Goal: Feedback & Contribution: Submit feedback/report problem

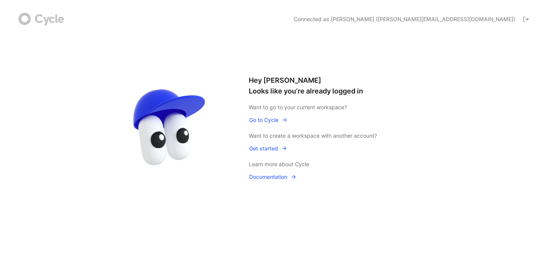
click at [267, 121] on span "Go to Cycle" at bounding box center [268, 120] width 39 height 9
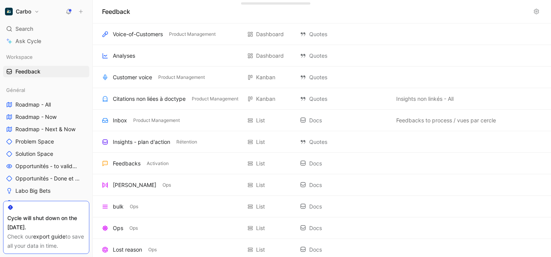
click at [79, 11] on use at bounding box center [80, 11] width 3 height 3
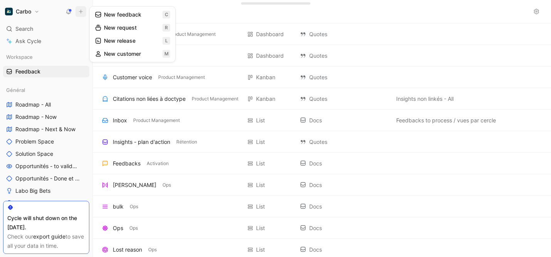
click at [115, 17] on button "New feedback c" at bounding box center [132, 14] width 82 height 13
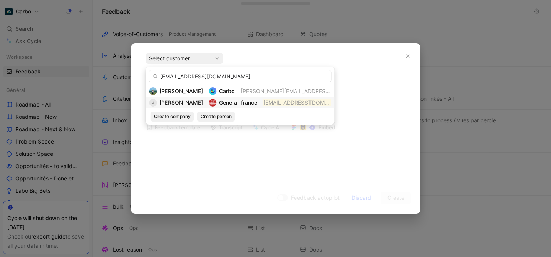
type input "[EMAIL_ADDRESS][DOMAIN_NAME]"
click at [191, 101] on span "[PERSON_NAME]" at bounding box center [181, 102] width 44 height 7
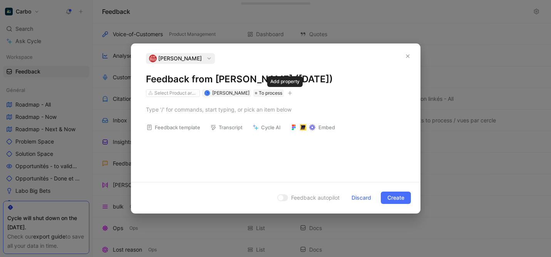
click at [288, 94] on icon "button" at bounding box center [290, 93] width 5 height 5
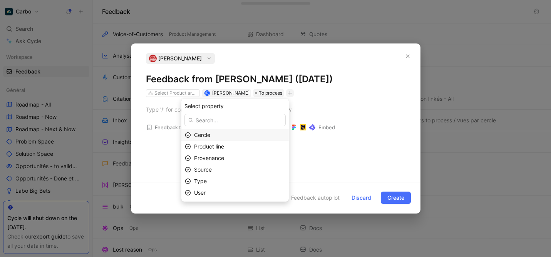
click at [218, 137] on div "Cercle" at bounding box center [239, 135] width 91 height 9
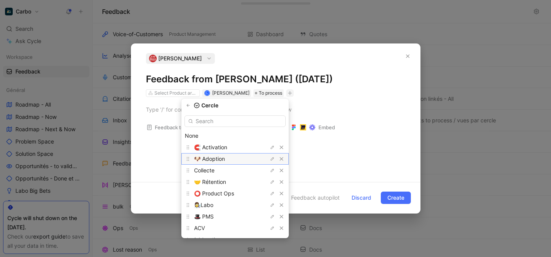
click at [225, 157] on span "🐶 Adoption" at bounding box center [209, 159] width 31 height 7
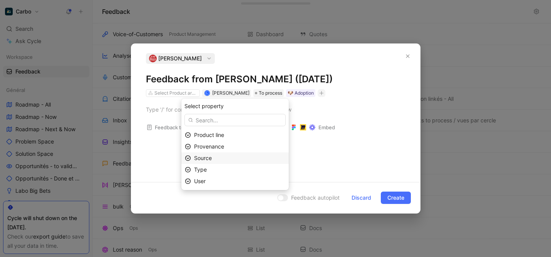
click at [242, 161] on div "Source" at bounding box center [239, 158] width 91 height 9
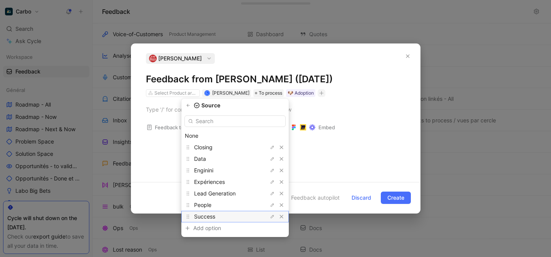
click at [237, 213] on div "Success" at bounding box center [223, 216] width 58 height 9
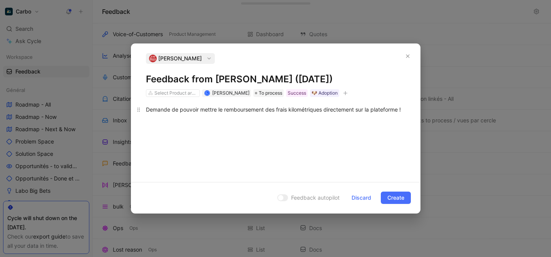
click at [172, 111] on div "Demande de pouvoir mettre le remboursement des frais kilométriques directement …" at bounding box center [276, 110] width 260 height 8
click at [234, 115] on div "Demande d’une agence générali de pouvoir mettre le remboursement des frais kilo…" at bounding box center [276, 114] width 260 height 16
click at [146, 111] on div "Demande d’une agence générali de pouvoir mettre le remboursement des frais kilo…" at bounding box center [276, 114] width 260 height 16
click at [244, 115] on div "Hello, demande d’une agence générali de pouvoir mettre le remboursement des fra…" at bounding box center [276, 114] width 260 height 16
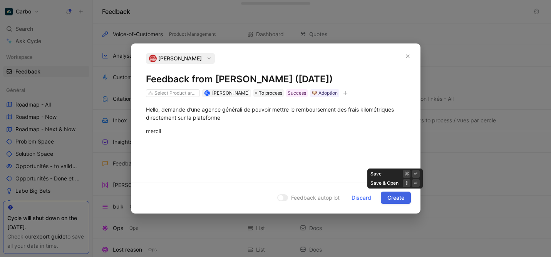
click at [405, 197] on button "Create" at bounding box center [396, 198] width 30 height 12
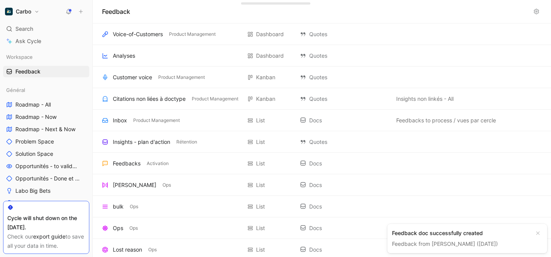
click at [38, 14] on button "Carbo" at bounding box center [22, 11] width 38 height 11
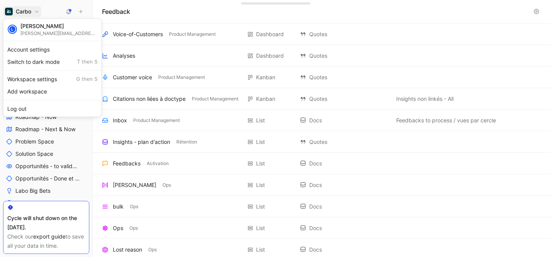
click at [45, 29] on div "[PERSON_NAME]" at bounding box center [58, 26] width 77 height 7
click at [11, 31] on div "L" at bounding box center [12, 29] width 8 height 8
click at [37, 27] on div "[PERSON_NAME]" at bounding box center [58, 26] width 77 height 7
click at [69, 9] on div at bounding box center [275, 128] width 551 height 257
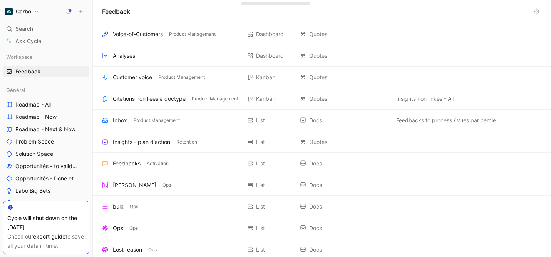
click at [69, 10] on use at bounding box center [68, 10] width 5 height 5
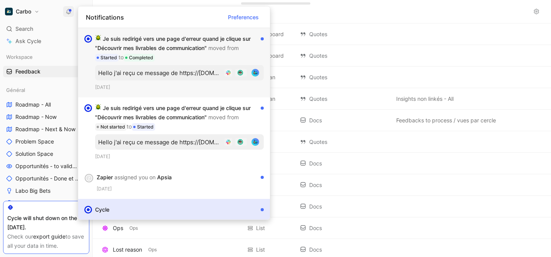
click at [193, 57] on div "Je suis redirigé vers une page d'erreur quand je clique sur "Découvrir mes livr…" at bounding box center [176, 48] width 162 height 28
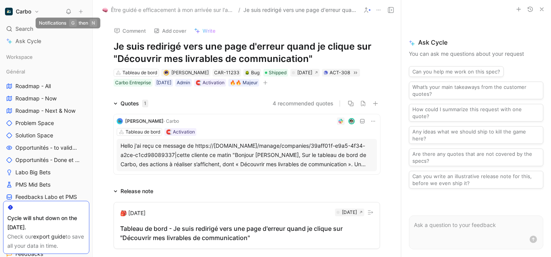
click at [69, 11] on icon at bounding box center [68, 11] width 6 height 6
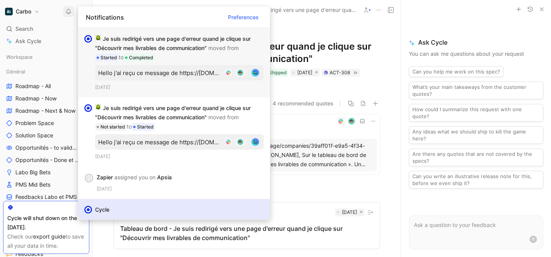
click at [186, 48] on div "Je suis redirigé vers une page d'erreur quand je clique sur "Découvrir mes livr…" at bounding box center [176, 48] width 162 height 28
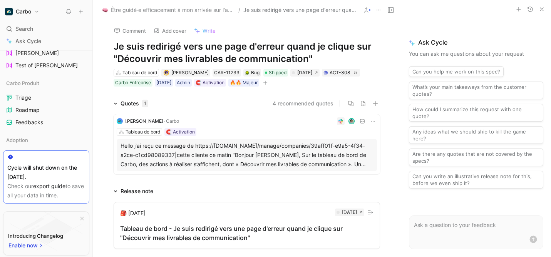
scroll to position [449, 0]
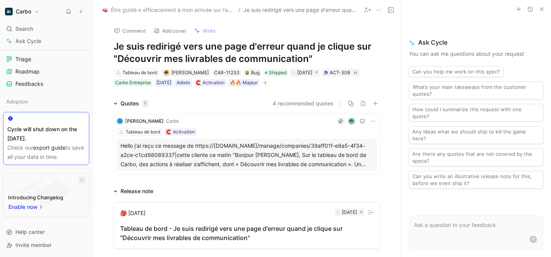
click at [83, 178] on icon "button" at bounding box center [82, 180] width 5 height 5
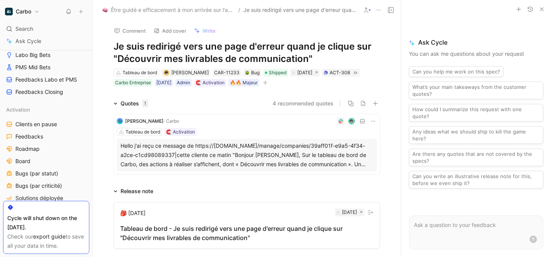
scroll to position [129, 0]
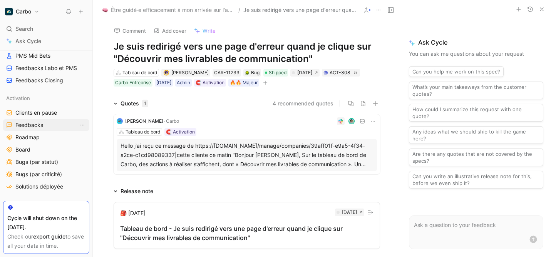
click at [45, 124] on link "Feedbacks" at bounding box center [46, 125] width 86 height 12
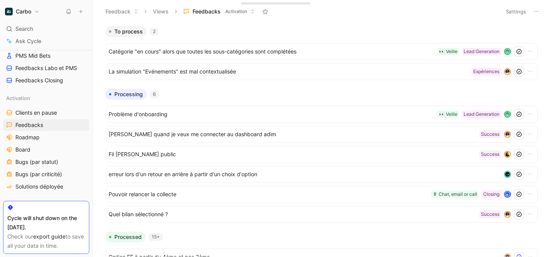
click at [247, 12] on span "Activation" at bounding box center [236, 12] width 22 height 8
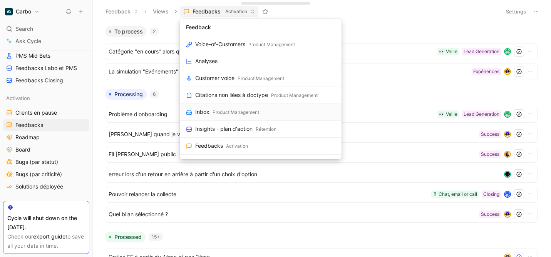
click at [247, 109] on div "Product Management" at bounding box center [236, 113] width 47 height 8
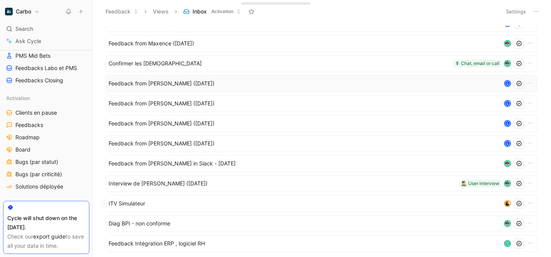
scroll to position [193, 0]
click at [348, 165] on span "Feedback from [PERSON_NAME] in Slack - [DATE]" at bounding box center [303, 163] width 389 height 9
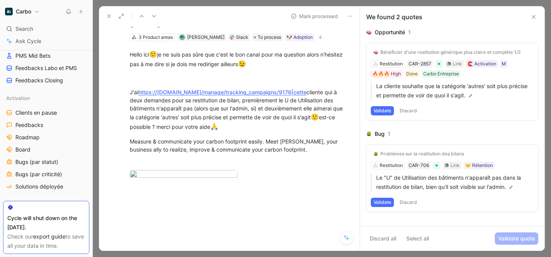
scroll to position [40, 0]
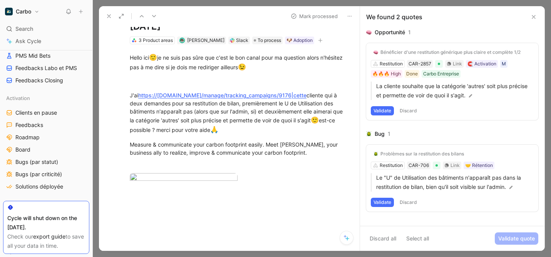
click at [109, 14] on icon at bounding box center [109, 16] width 6 height 6
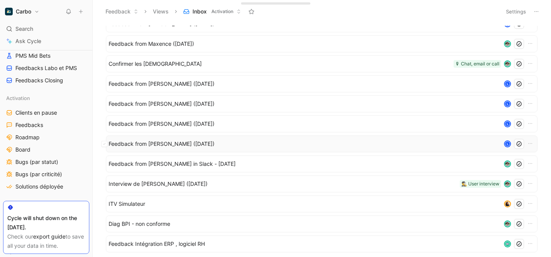
click at [234, 146] on span "Feedback from [PERSON_NAME] ([DATE])" at bounding box center [303, 143] width 389 height 9
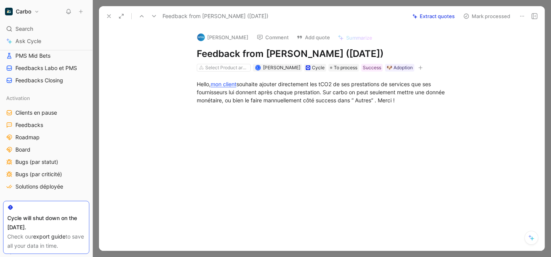
click at [107, 15] on icon at bounding box center [109, 16] width 6 height 6
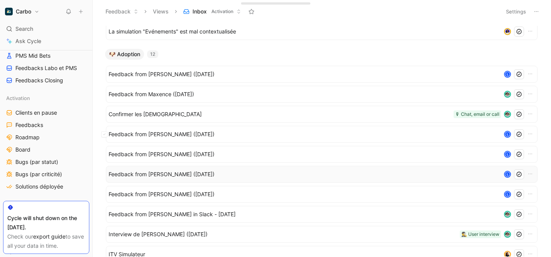
scroll to position [142, 0]
click at [253, 116] on span "Confirmer les [DEMOGRAPHIC_DATA]" at bounding box center [280, 115] width 342 height 9
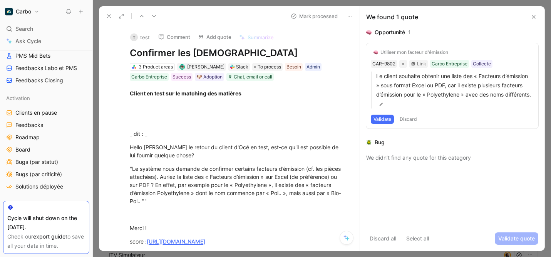
click at [106, 15] on button at bounding box center [109, 16] width 11 height 11
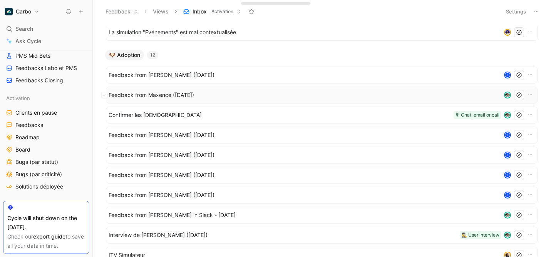
click at [226, 96] on span "Feedback from Maxence ([DATE])" at bounding box center [303, 94] width 389 height 9
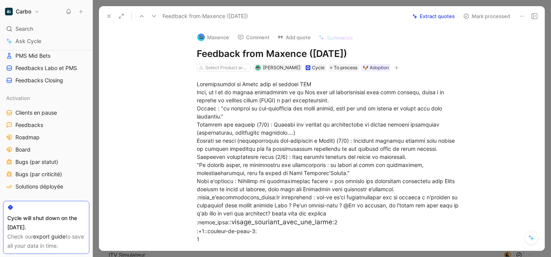
click at [109, 18] on icon at bounding box center [109, 16] width 6 height 6
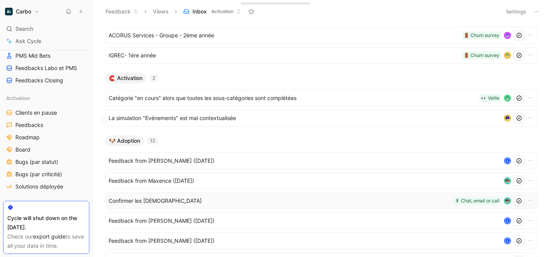
scroll to position [50, 0]
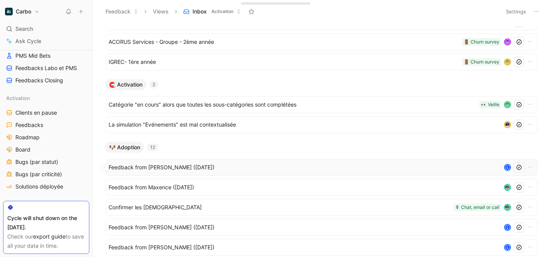
click at [210, 167] on span "Feedback from [PERSON_NAME] ([DATE])" at bounding box center [303, 167] width 389 height 9
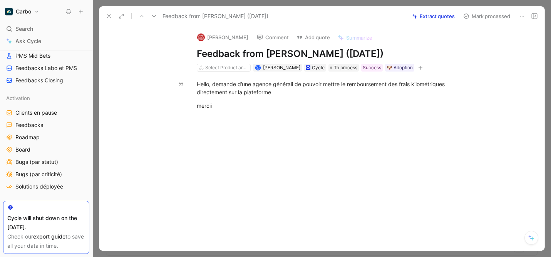
click at [111, 16] on icon at bounding box center [109, 16] width 6 height 6
